Goal: Information Seeking & Learning: Check status

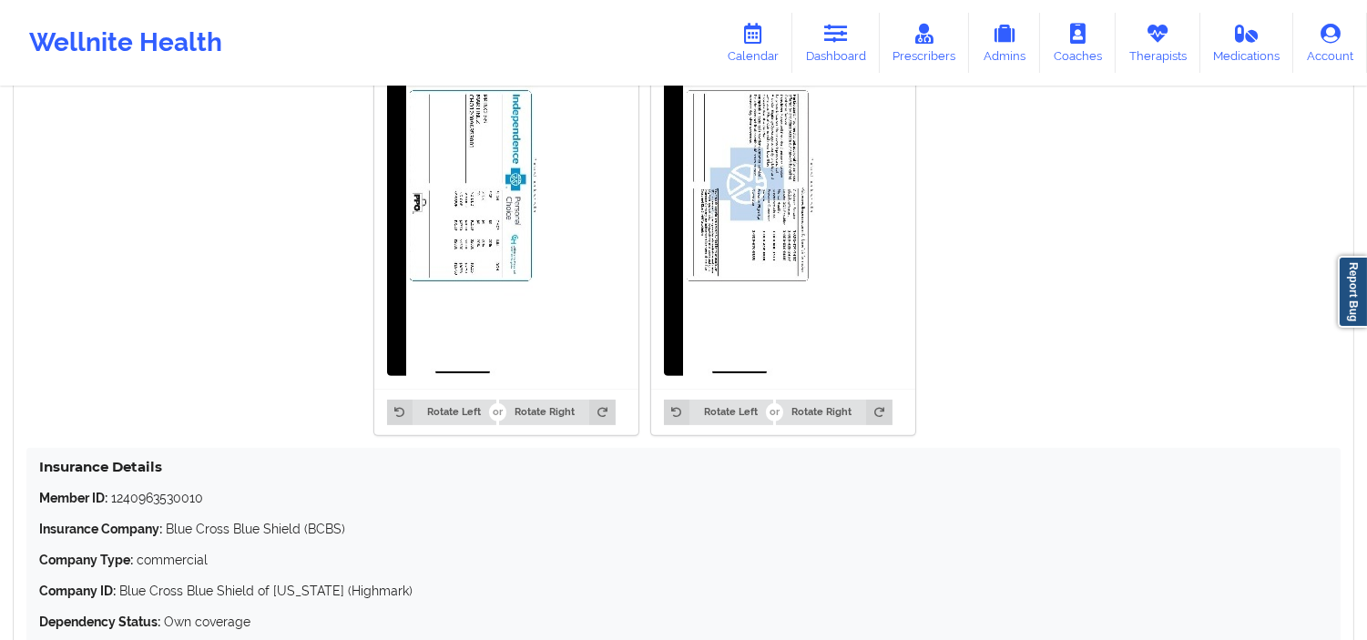
click at [852, 47] on link "Dashboard" at bounding box center [835, 43] width 87 height 60
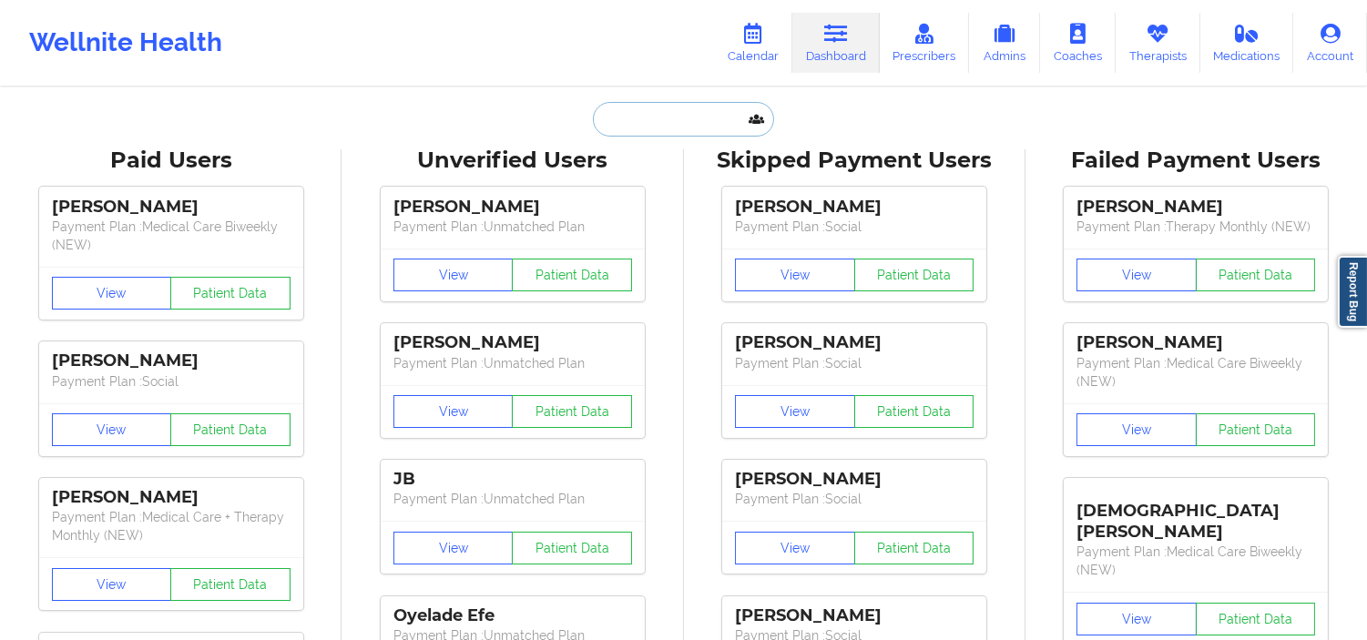
click at [723, 129] on input "text" at bounding box center [683, 119] width 180 height 35
paste input "[PERSON_NAME]"
type input "[PERSON_NAME]"
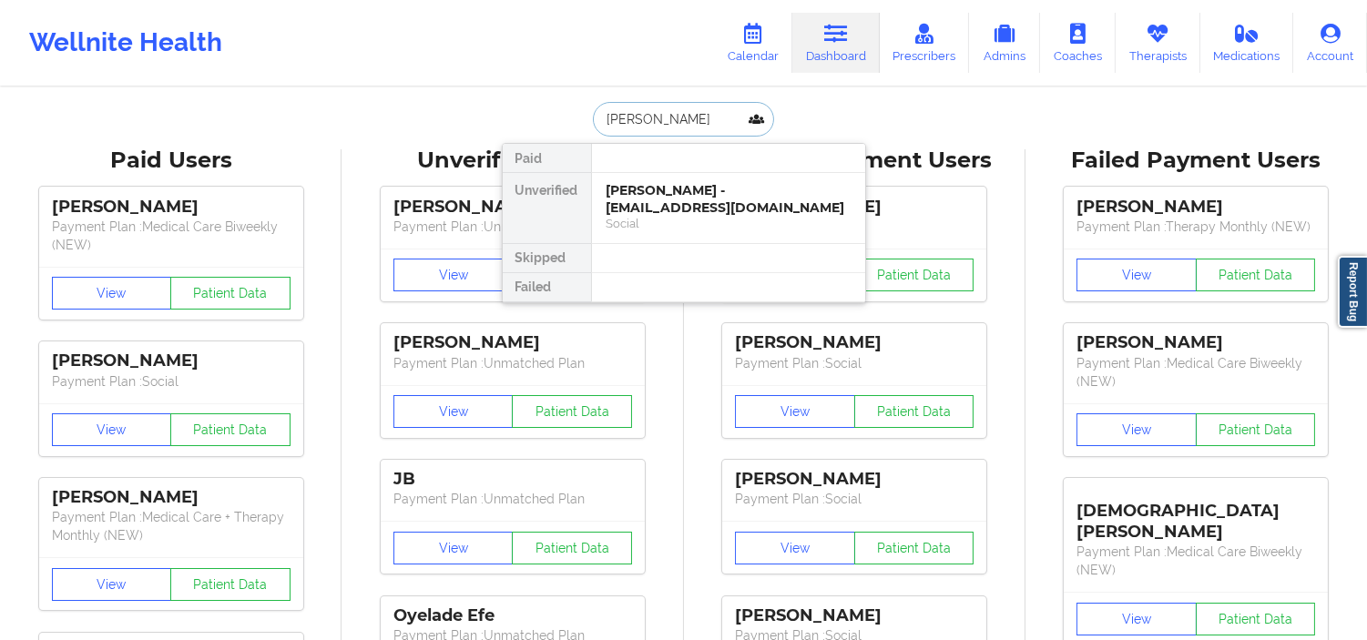
click at [740, 207] on div "[PERSON_NAME] - [EMAIL_ADDRESS][DOMAIN_NAME]" at bounding box center [729, 199] width 244 height 34
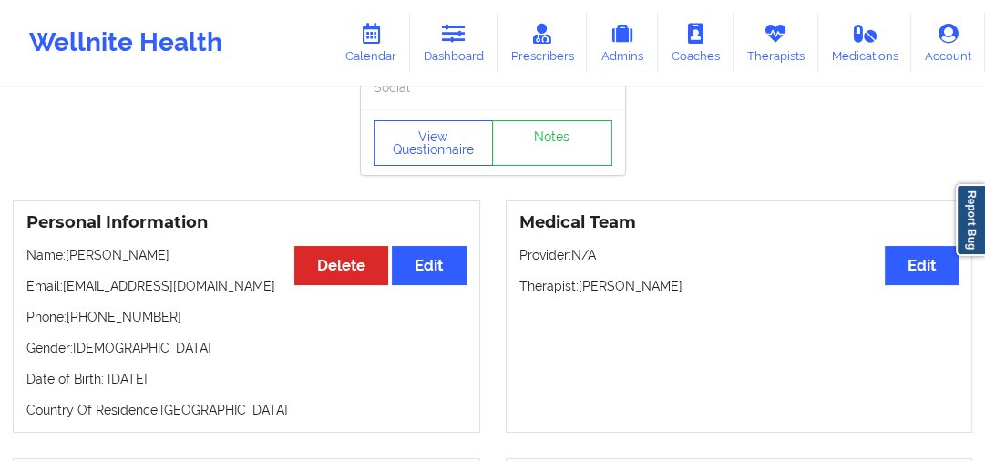
scroll to position [146, 0]
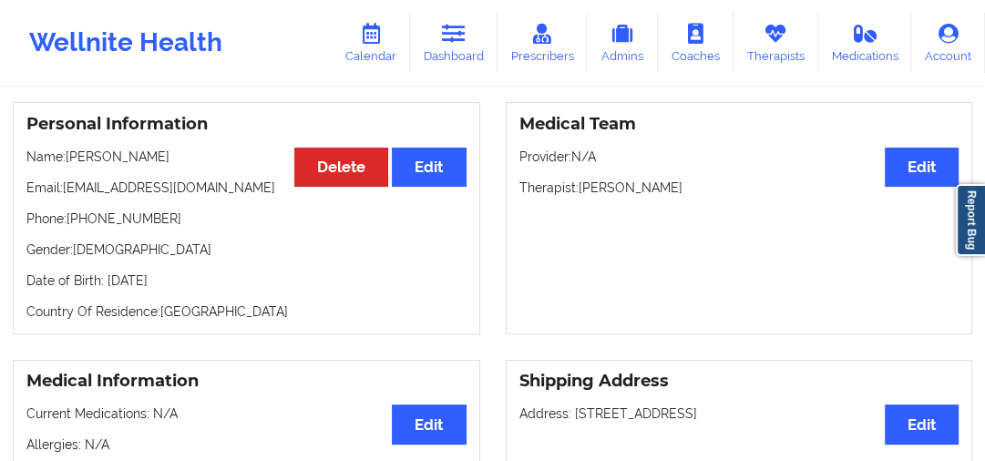
click at [97, 166] on p "Name: [PERSON_NAME]" at bounding box center [246, 157] width 440 height 18
copy p "Chynah"
click at [164, 166] on p "Name: [PERSON_NAME]" at bounding box center [246, 157] width 440 height 18
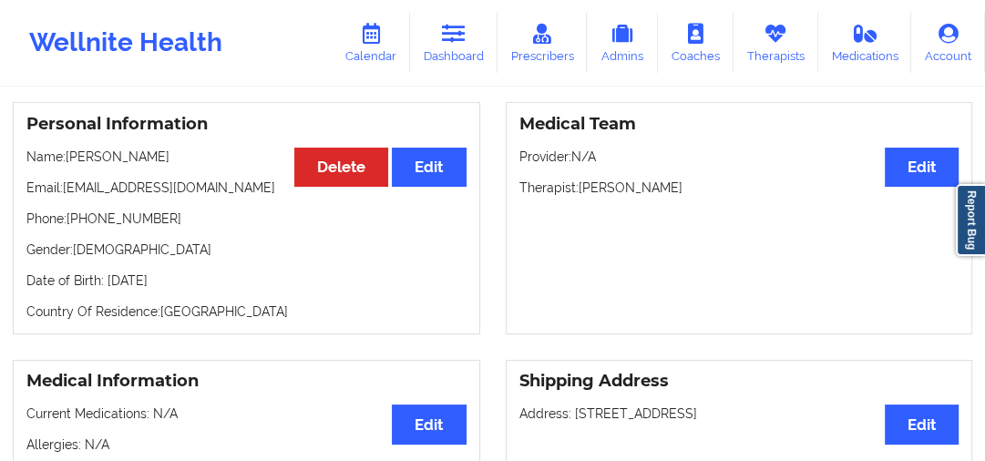
click at [189, 166] on p "Name: [PERSON_NAME]" at bounding box center [246, 157] width 440 height 18
drag, startPoint x: 189, startPoint y: 178, endPoint x: 166, endPoint y: 175, distance: 23.8
click at [166, 166] on p "Name: [PERSON_NAME]" at bounding box center [246, 157] width 440 height 18
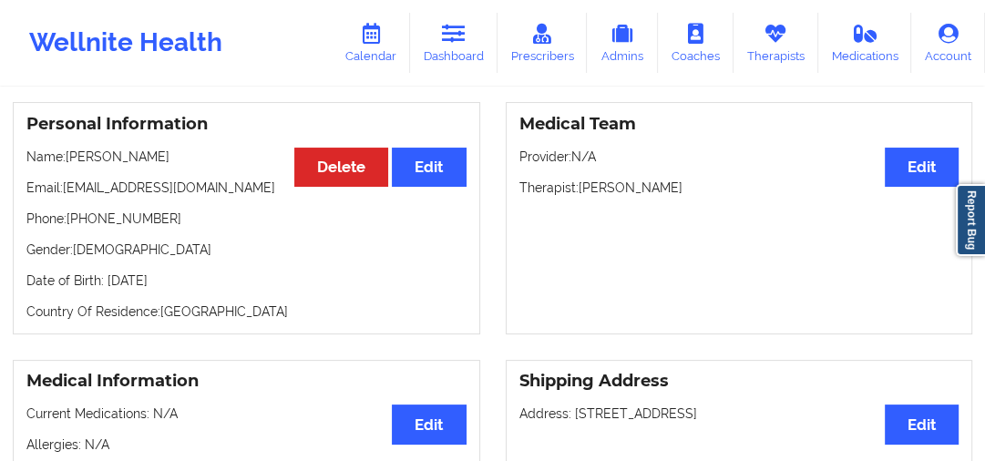
copy p "[PERSON_NAME]"
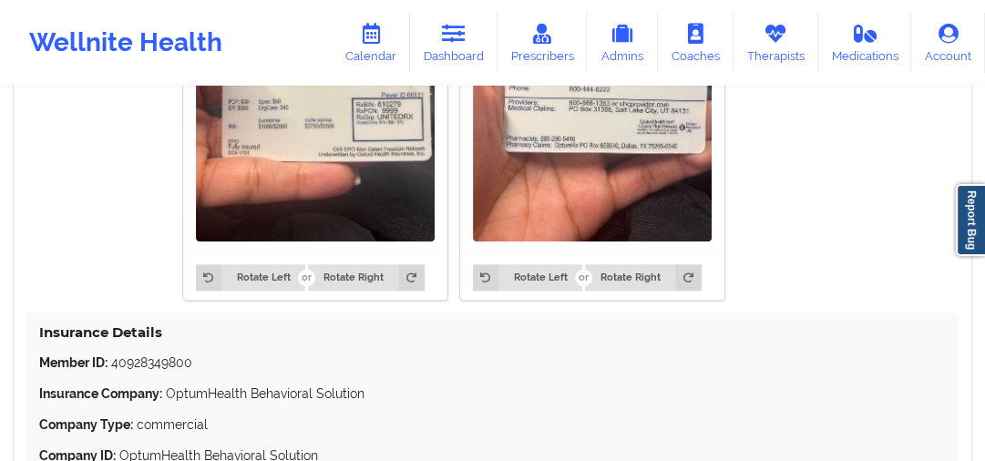
scroll to position [1676, 0]
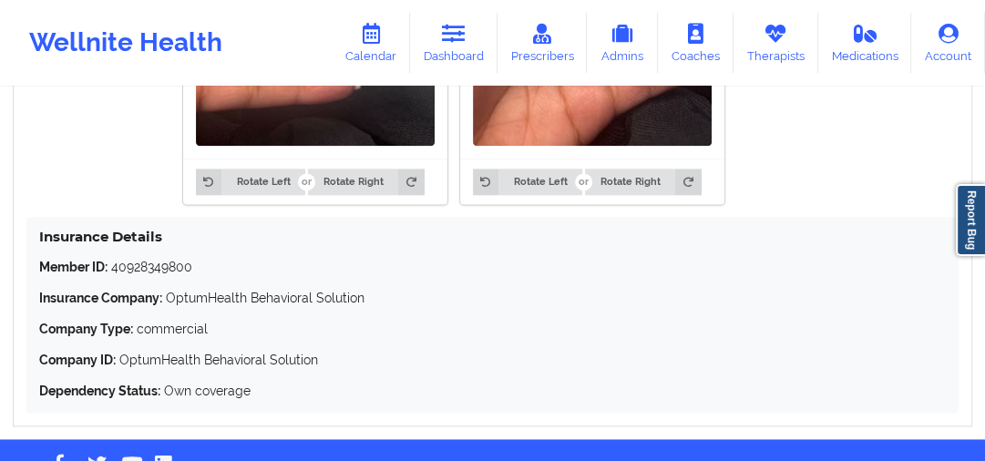
click at [181, 276] on p "Member ID: 40928349800" at bounding box center [492, 267] width 906 height 18
drag, startPoint x: 181, startPoint y: 285, endPoint x: 192, endPoint y: 290, distance: 11.8
click at [192, 276] on p "Member ID: 40928349800" at bounding box center [492, 267] width 906 height 18
click at [184, 276] on p "Member ID: 40928349800" at bounding box center [492, 267] width 906 height 18
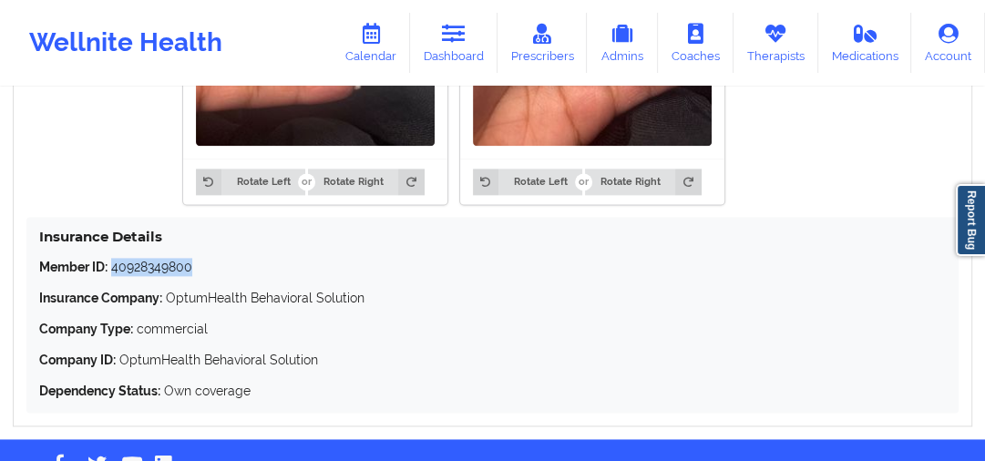
click at [184, 276] on p "Member ID: 40928349800" at bounding box center [492, 267] width 906 height 18
copy p "40928349800"
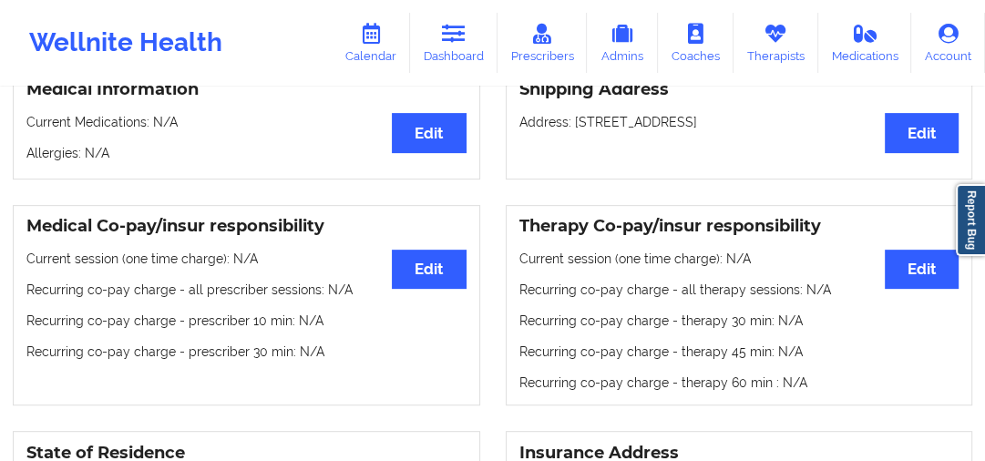
scroll to position [0, 0]
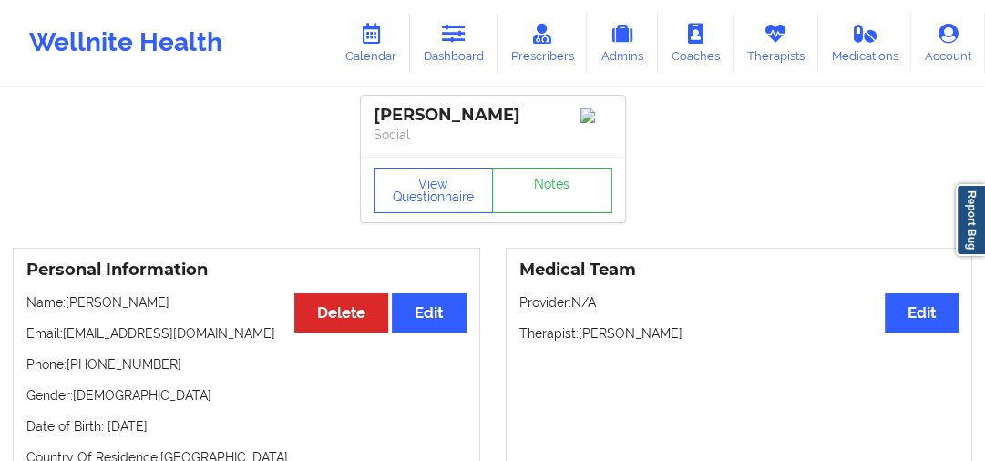
click at [369, 121] on div "[PERSON_NAME] Social" at bounding box center [493, 126] width 264 height 61
copy div "Chynah"
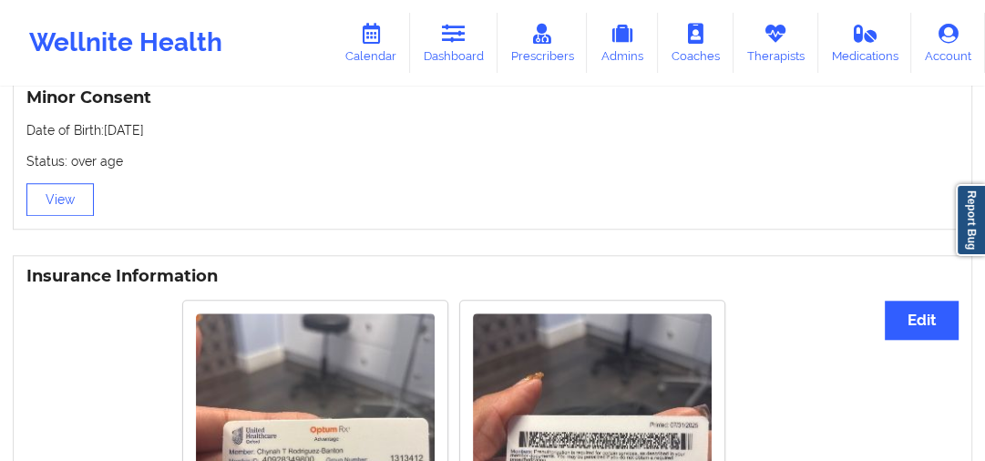
scroll to position [1457, 0]
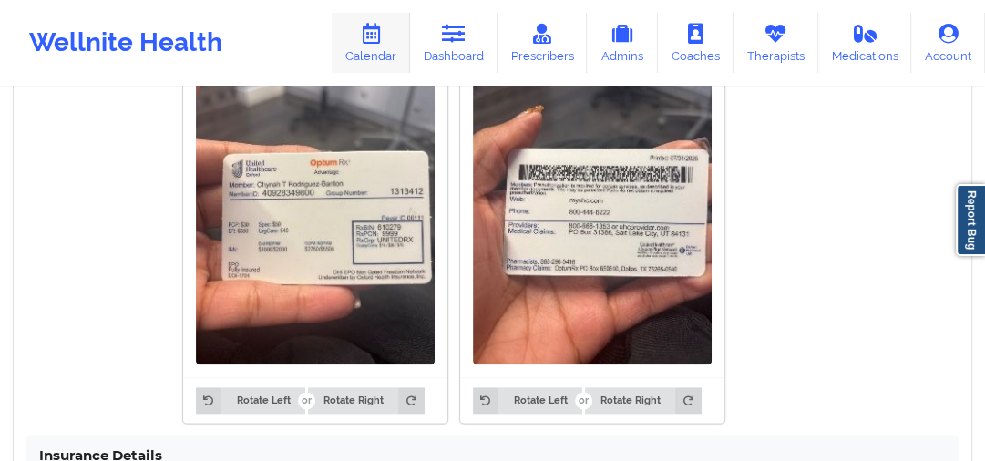
click at [398, 33] on link "Calendar" at bounding box center [371, 43] width 78 height 60
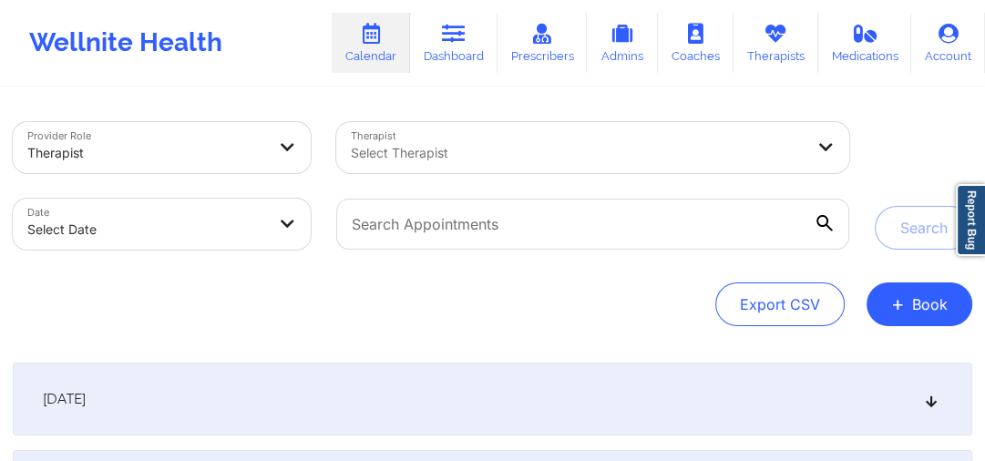
click at [287, 244] on body "Wellnite Health Calendar Dashboard Prescribers Admins Coaches Therapists Medica…" at bounding box center [492, 230] width 985 height 461
select select "2025-8"
select select "2025-9"
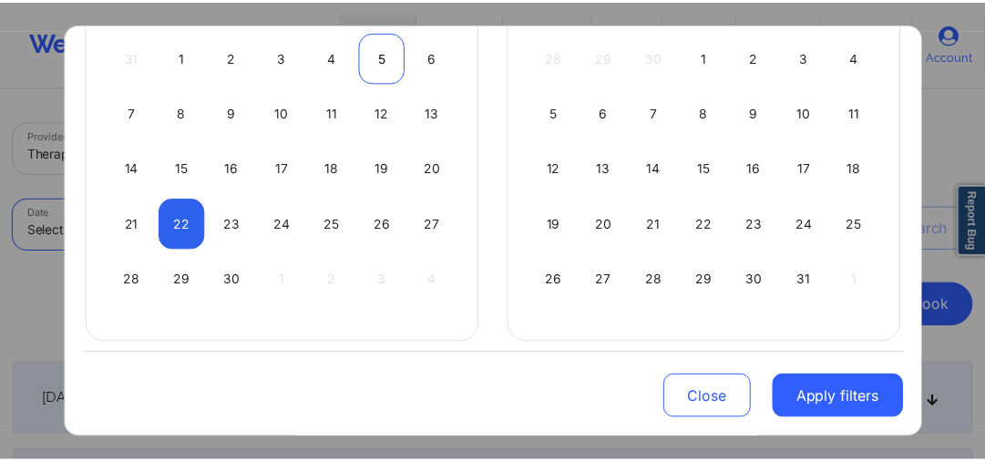
scroll to position [259, 0]
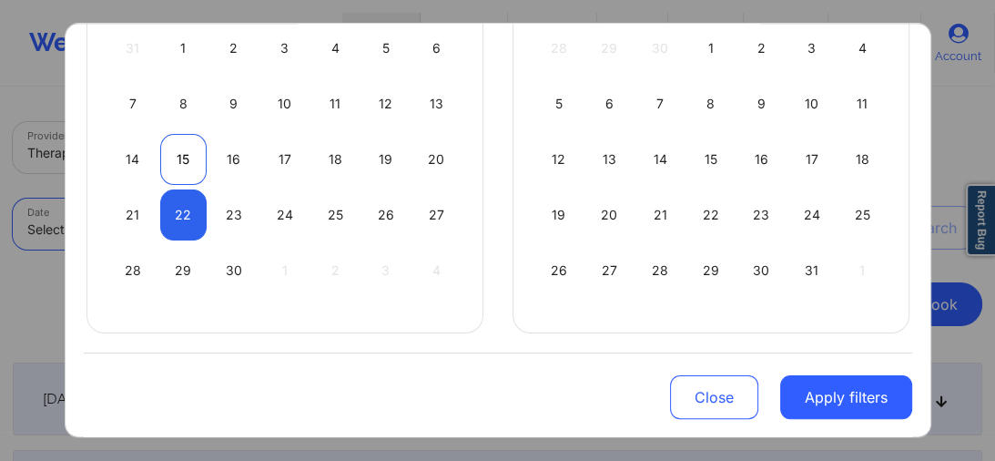
click at [197, 149] on div "15" at bounding box center [183, 159] width 46 height 51
select select "2025-8"
select select "2025-9"
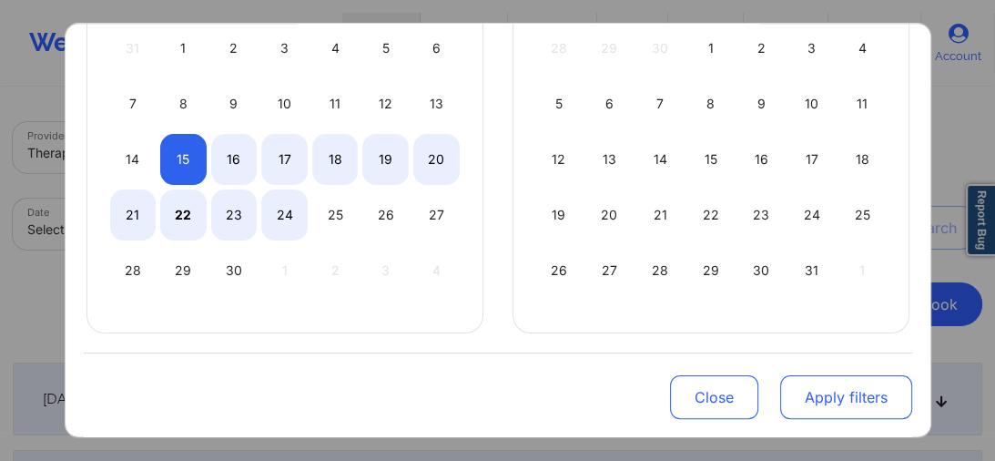
click at [799, 386] on button "Apply filters" at bounding box center [846, 397] width 132 height 44
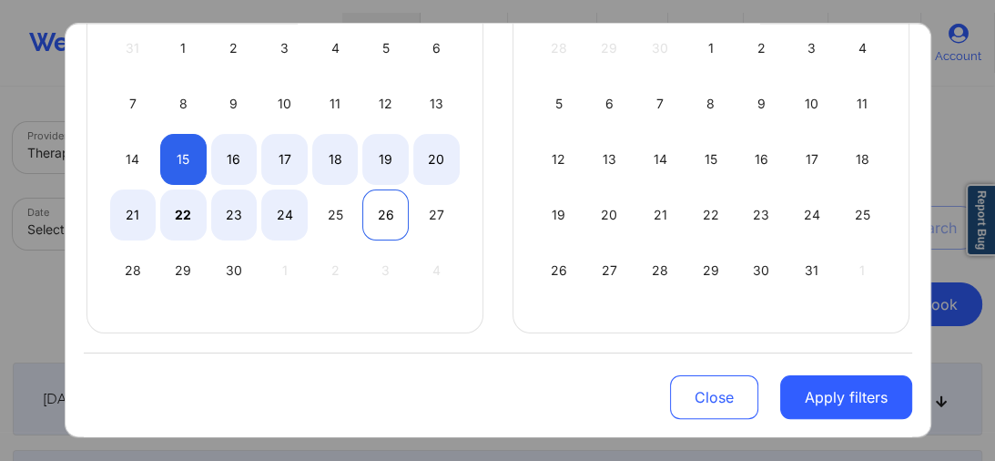
select select "2025-8"
select select "2025-9"
select select "2025-8"
select select "2025-9"
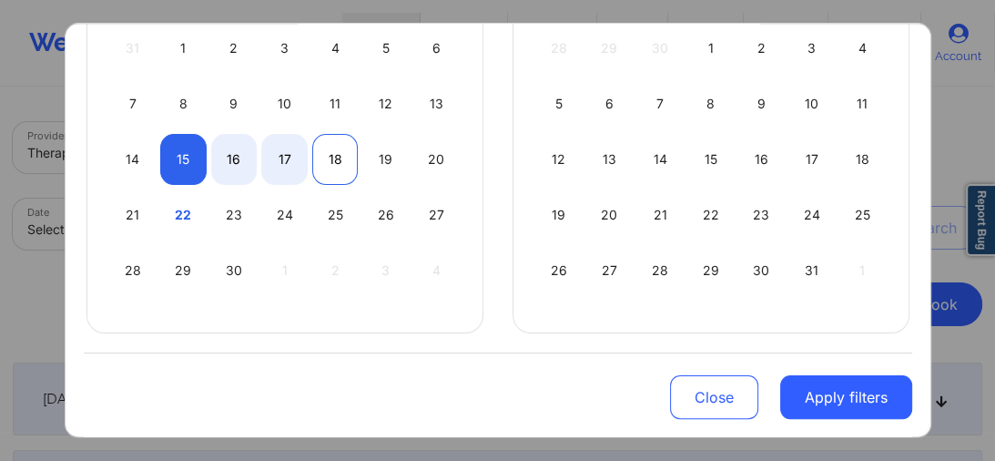
click at [351, 155] on div "18" at bounding box center [335, 159] width 46 height 51
select select "2025-8"
select select "2025-9"
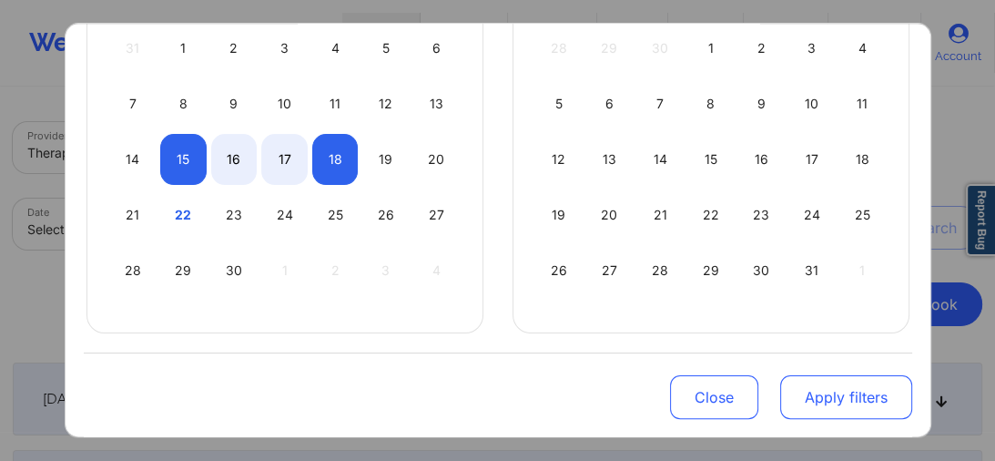
click at [816, 404] on button "Apply filters" at bounding box center [846, 397] width 132 height 44
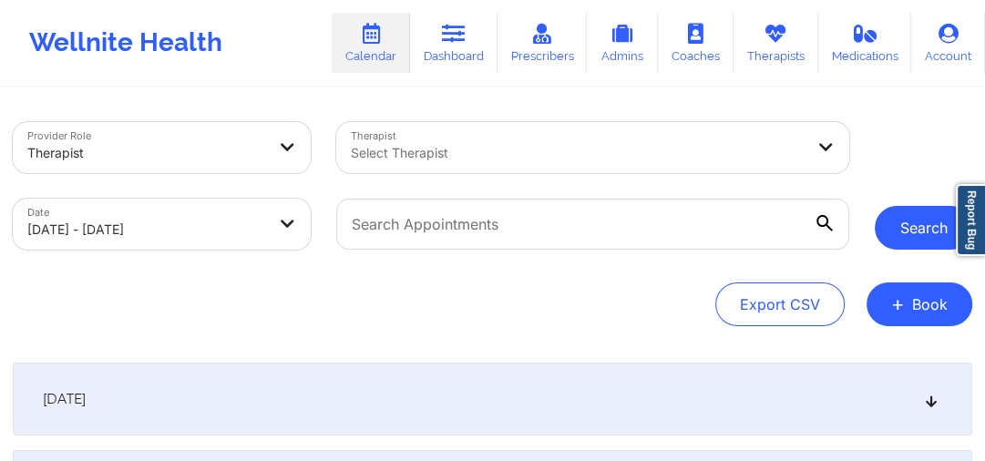
click at [910, 246] on button "Search" at bounding box center [922, 228] width 97 height 44
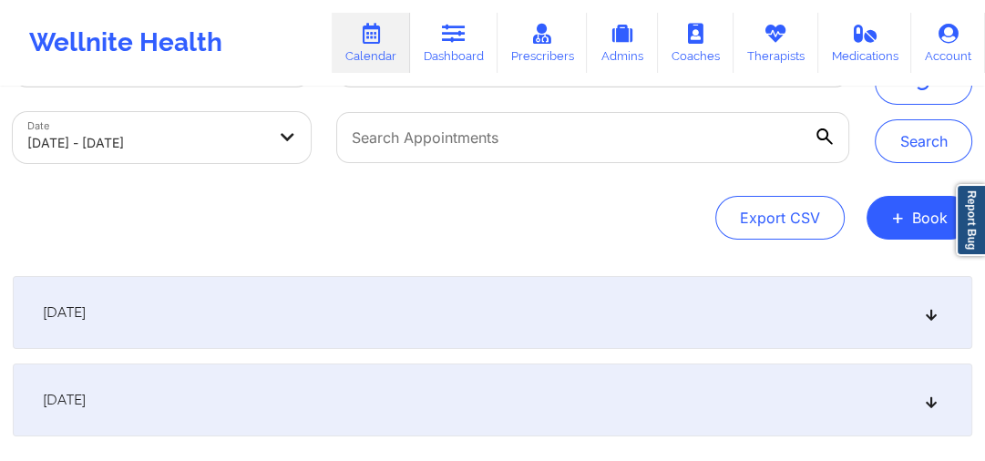
scroll to position [219, 0]
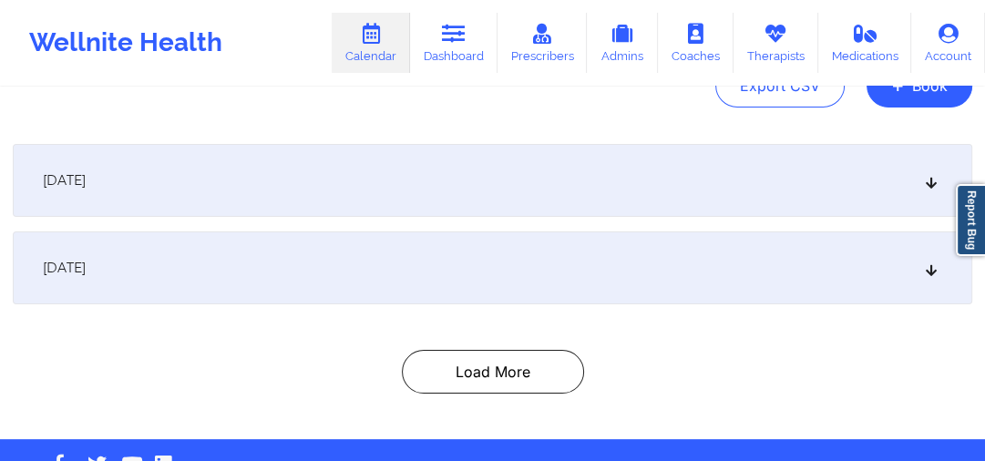
click at [525, 211] on div "[DATE]" at bounding box center [492, 180] width 959 height 73
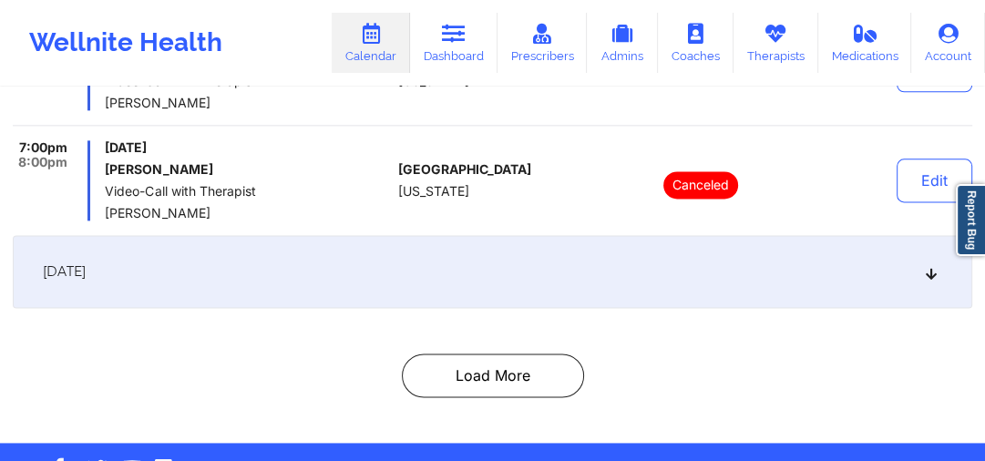
scroll to position [1729, 0]
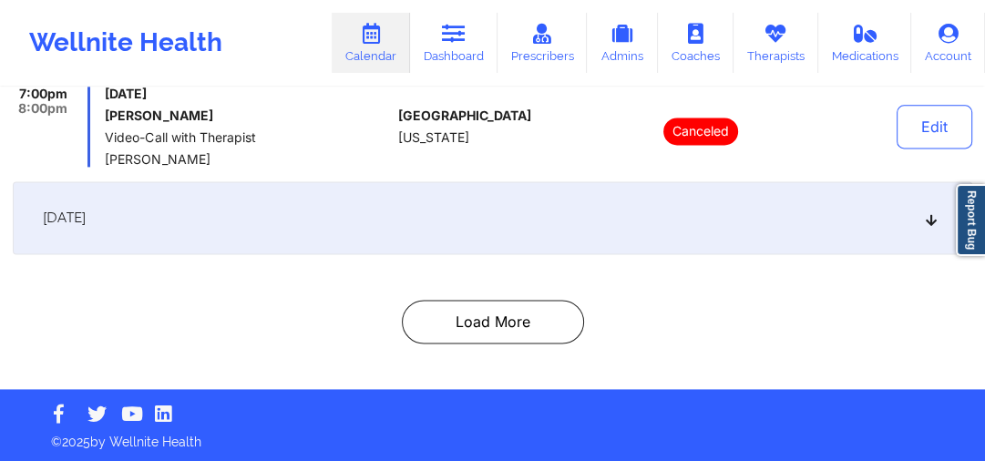
click at [519, 225] on div "[DATE]" at bounding box center [492, 217] width 959 height 73
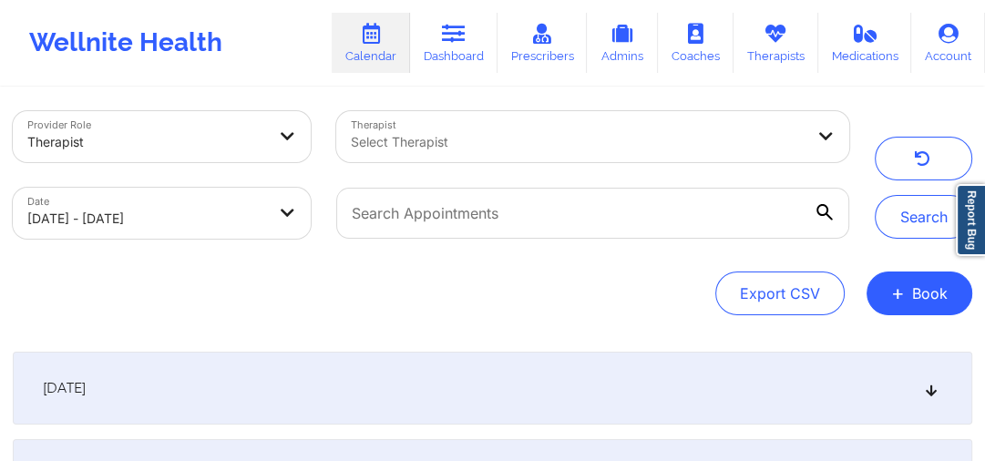
scroll to position [0, 0]
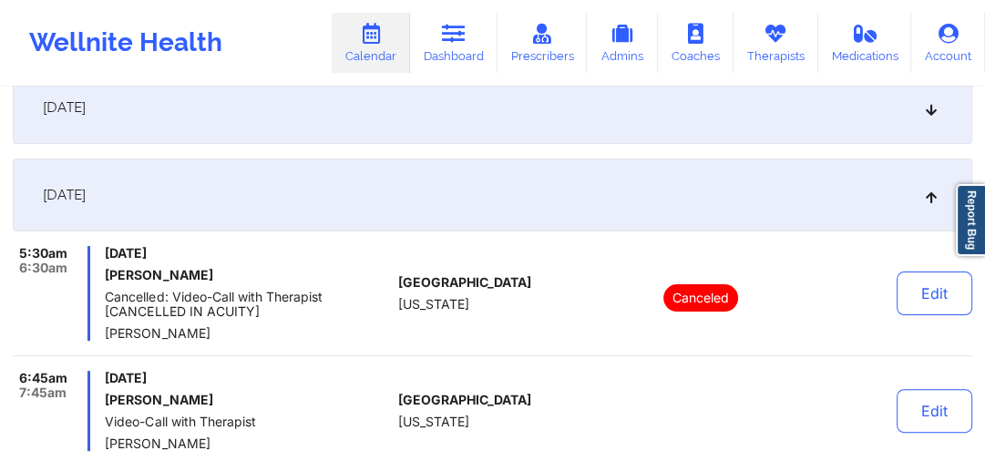
click at [275, 199] on div "[DATE]" at bounding box center [492, 194] width 959 height 73
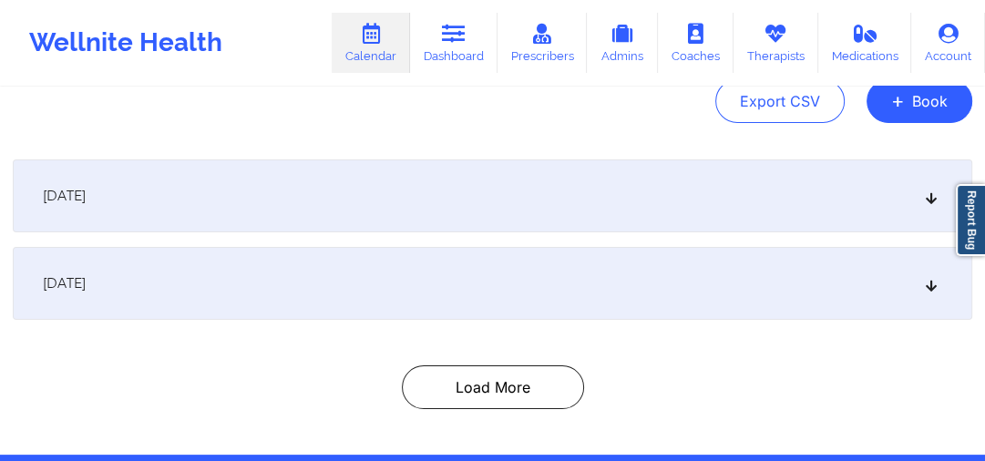
scroll to position [270, 0]
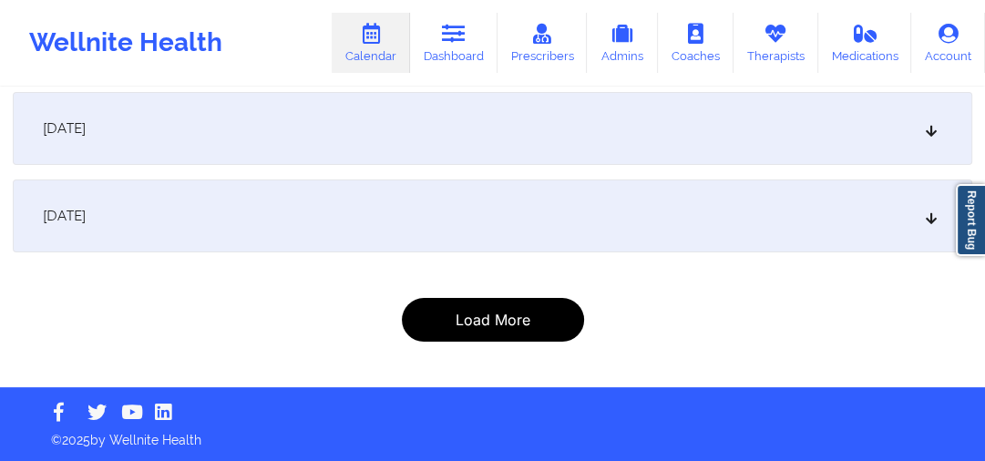
click at [518, 319] on button "Load More" at bounding box center [493, 320] width 182 height 44
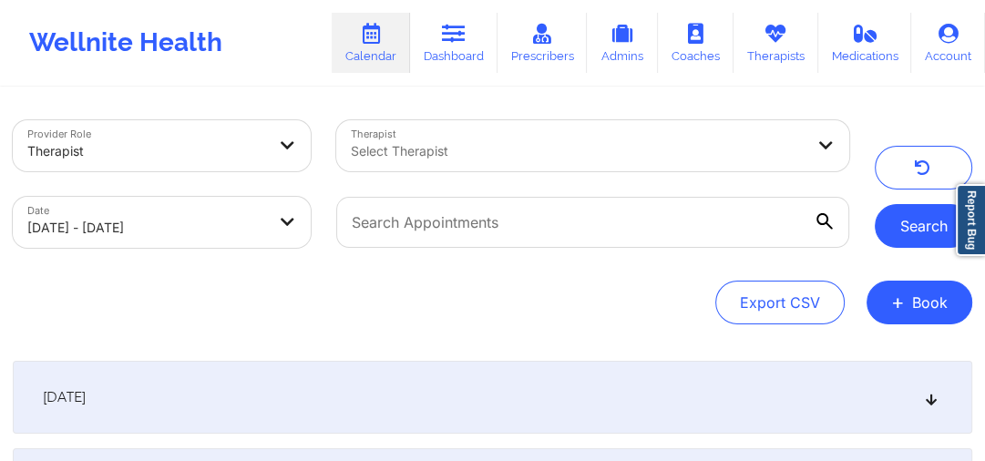
scroll to position [0, 0]
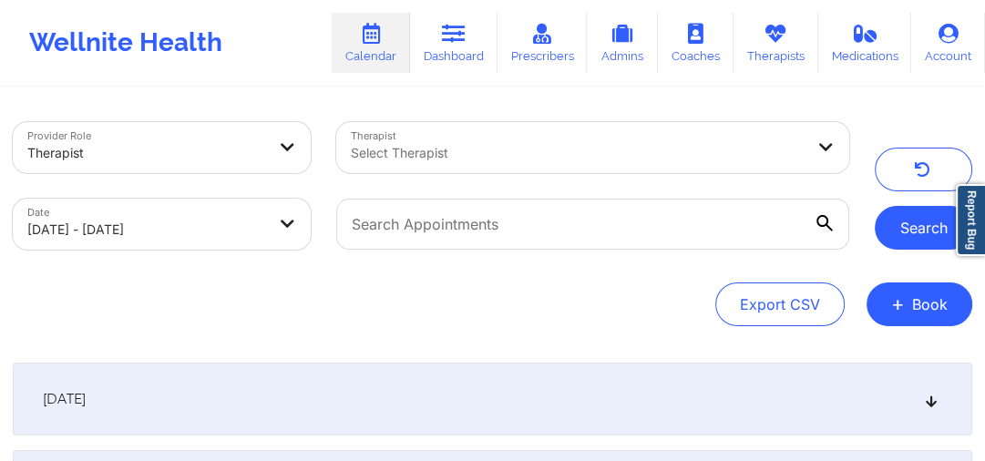
click at [895, 229] on button "Search" at bounding box center [922, 228] width 97 height 44
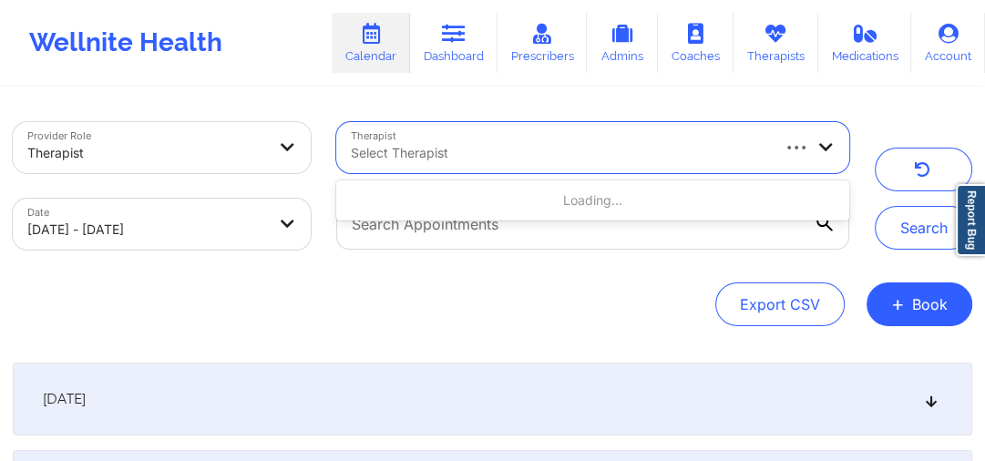
click at [539, 132] on div "Select Therapist" at bounding box center [553, 147] width 434 height 51
